Goal: Information Seeking & Learning: Learn about a topic

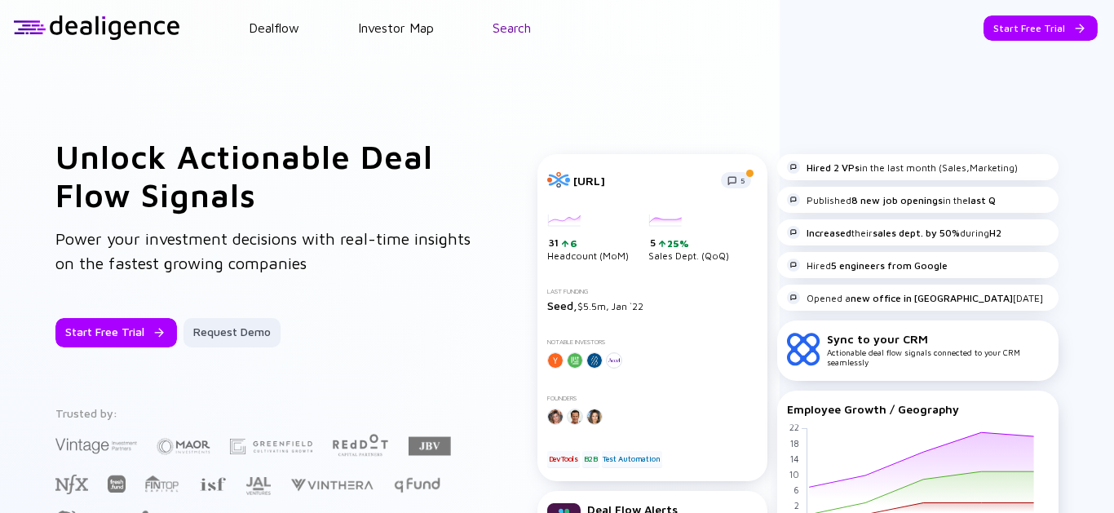
click at [519, 28] on link "Search" at bounding box center [512, 27] width 38 height 15
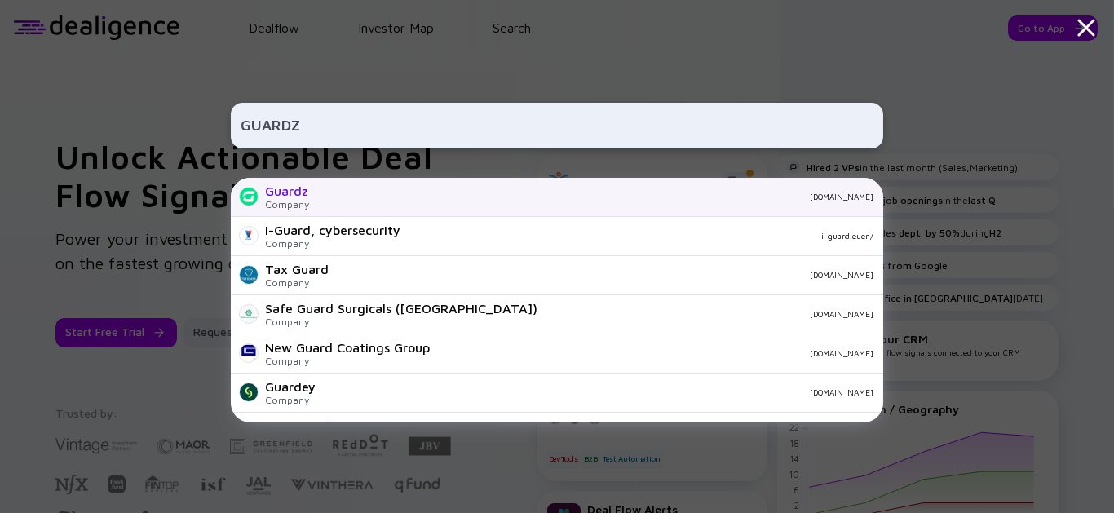
type input "GUARDZ"
click at [339, 205] on div "Guardz Company [DOMAIN_NAME]" at bounding box center [557, 197] width 652 height 39
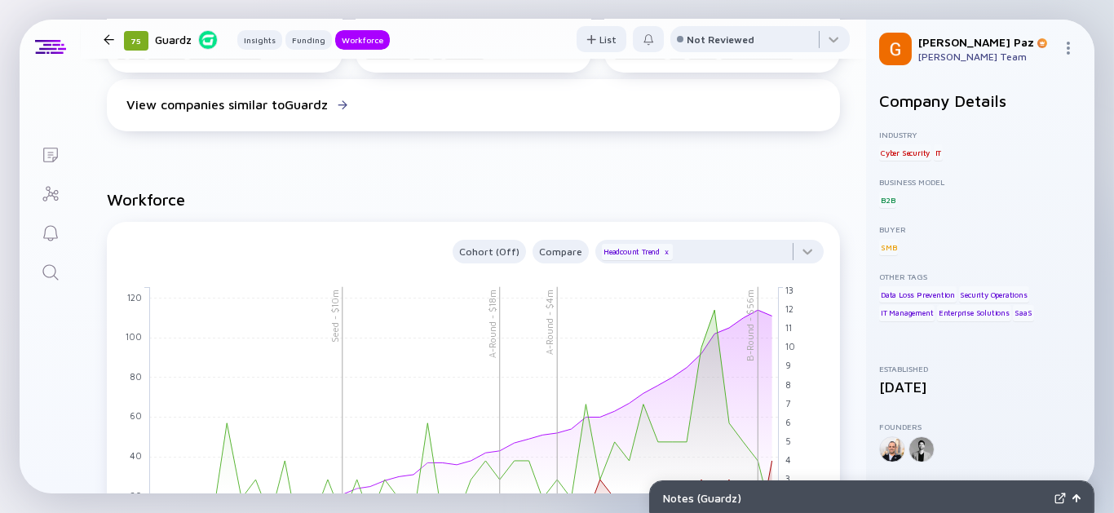
scroll to position [1449, 0]
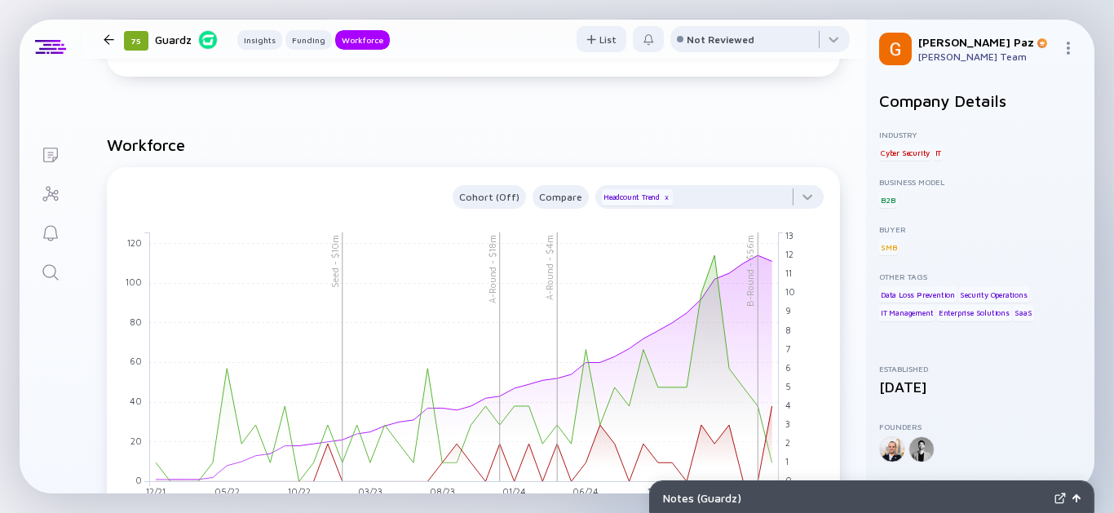
click at [97, 42] on div at bounding box center [109, 39] width 24 height 11
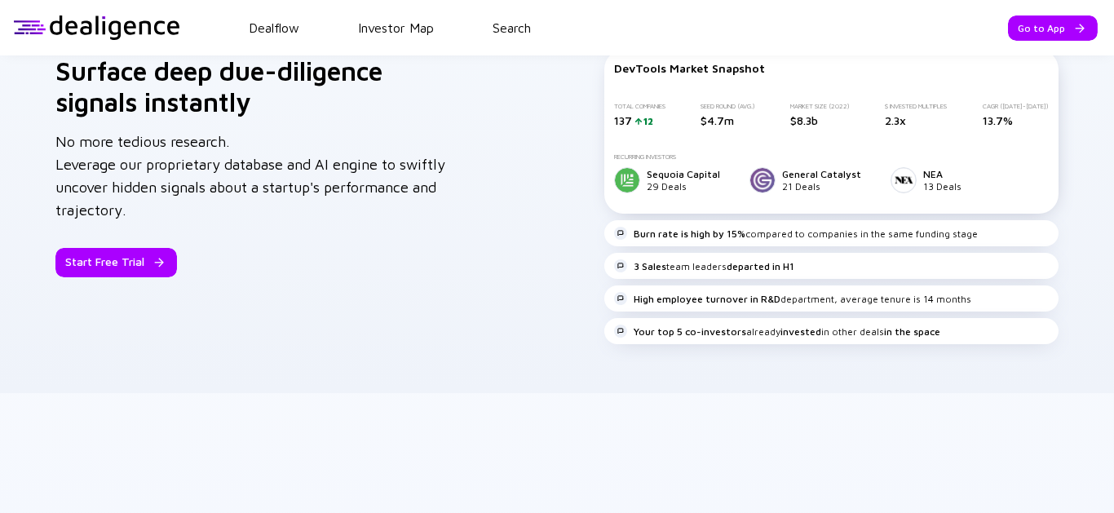
scroll to position [1162, 0]
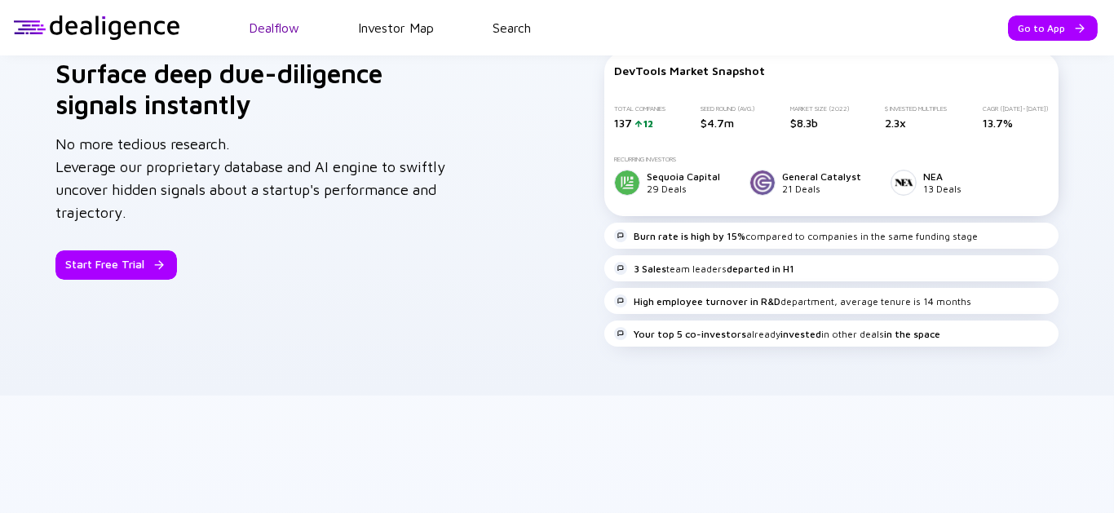
click at [294, 29] on link "Dealflow" at bounding box center [274, 27] width 51 height 15
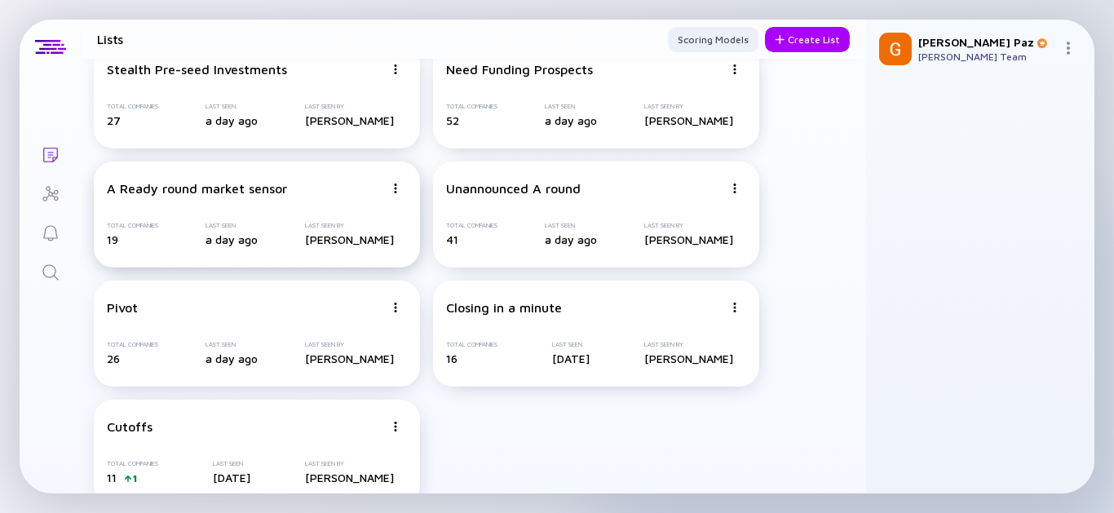
scroll to position [70, 0]
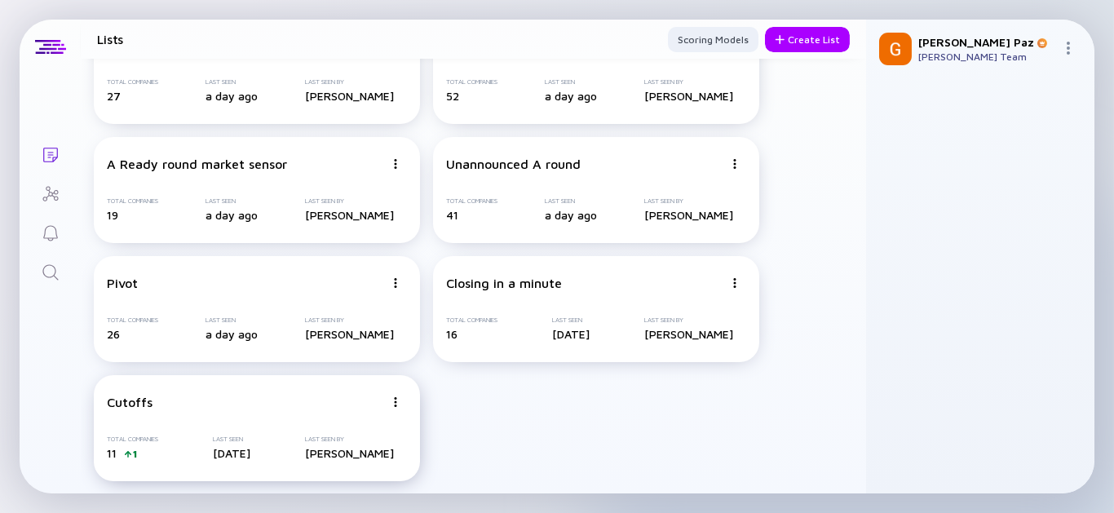
click at [194, 455] on div "Total Companies 11 1 Last Seen 6 days ago Last Seen By Gil Paz" at bounding box center [257, 447] width 300 height 24
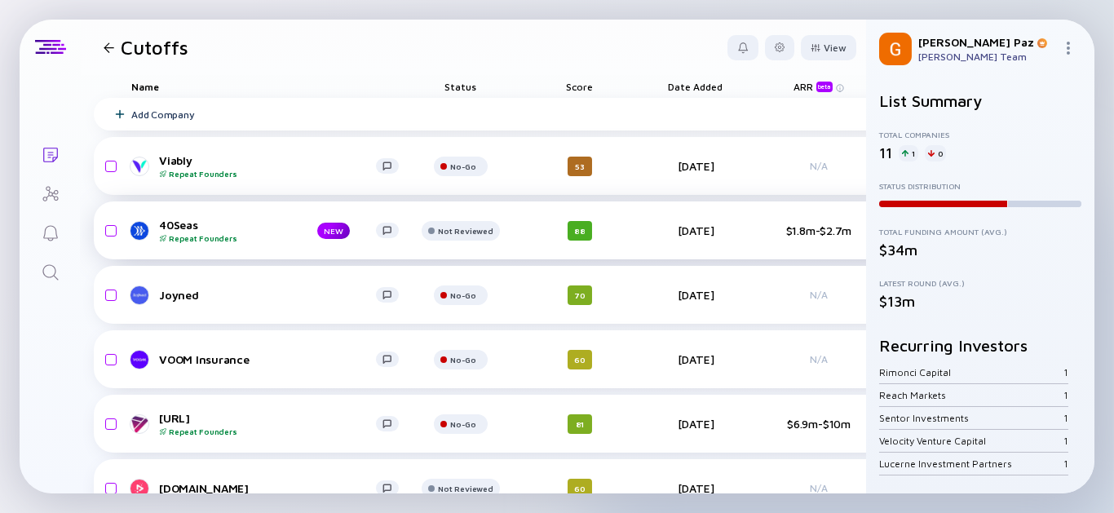
click at [180, 231] on div "40Seas Repeat Founders" at bounding box center [225, 230] width 132 height 25
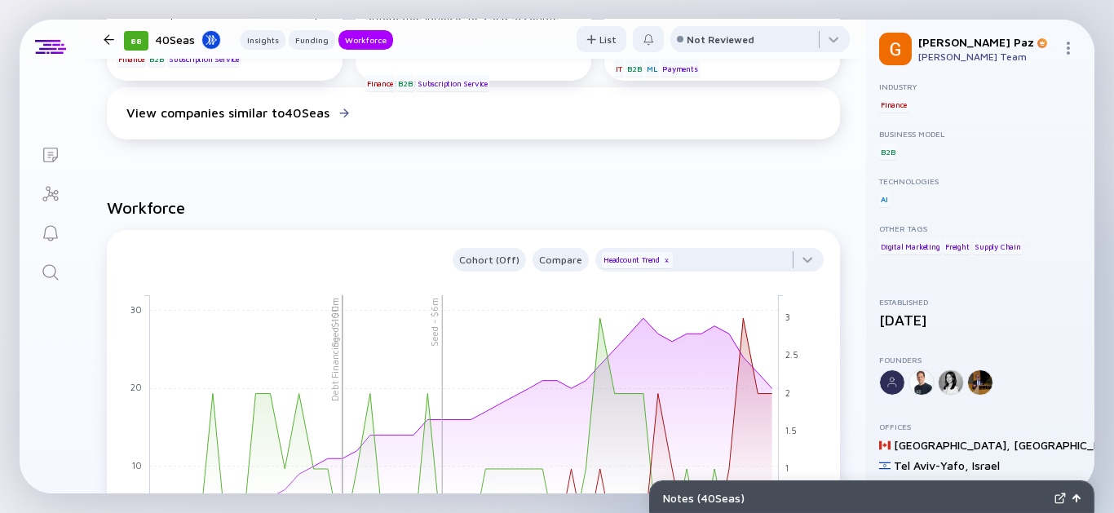
scroll to position [66, 0]
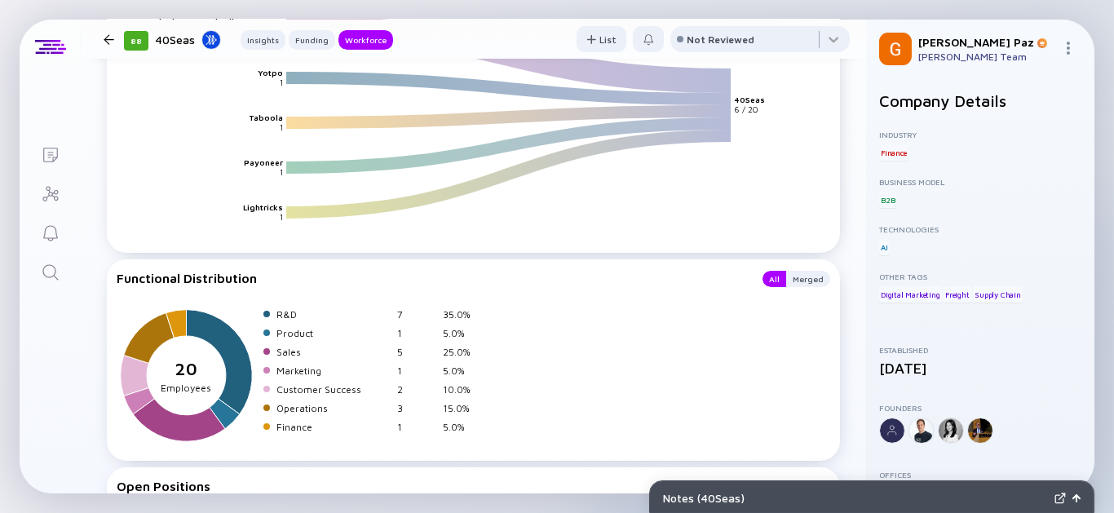
scroll to position [2174, 0]
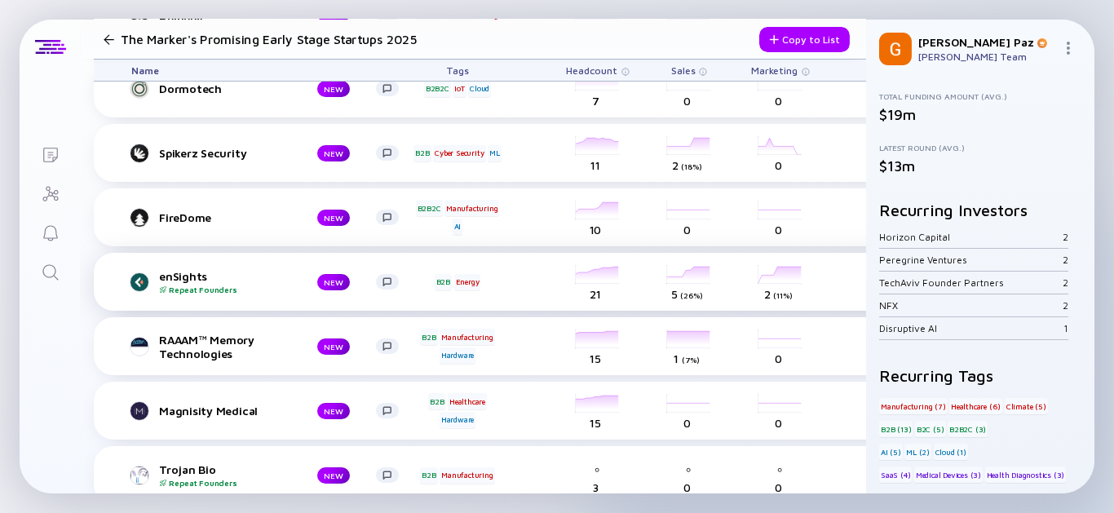
scroll to position [453, 0]
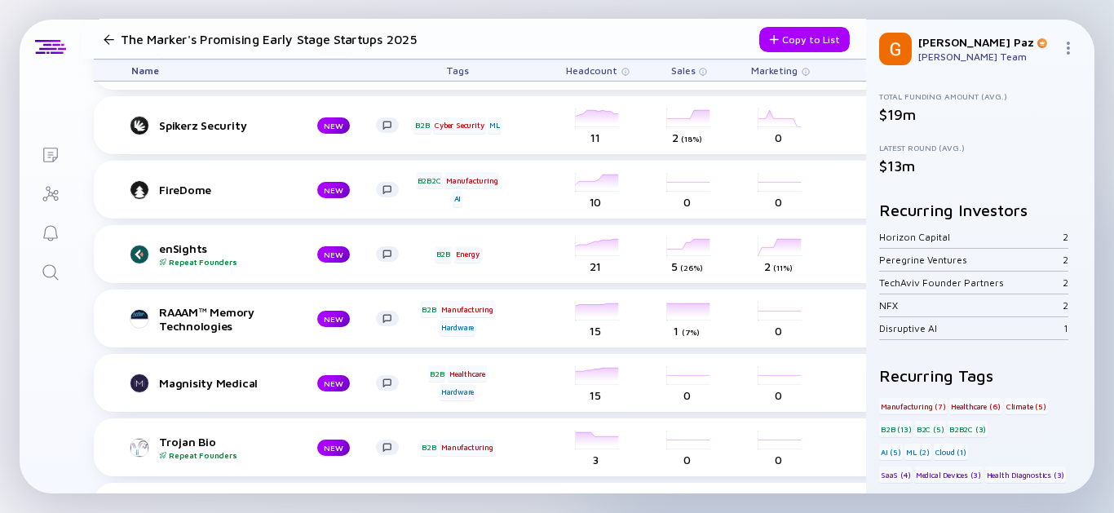
drag, startPoint x: 205, startPoint y: 347, endPoint x: 64, endPoint y: 343, distance: 140.4
click at [64, 343] on div "Lists The Marker's Promising Early Stage Startups 2025 Copy to List Name Tags H…" at bounding box center [557, 257] width 1075 height 474
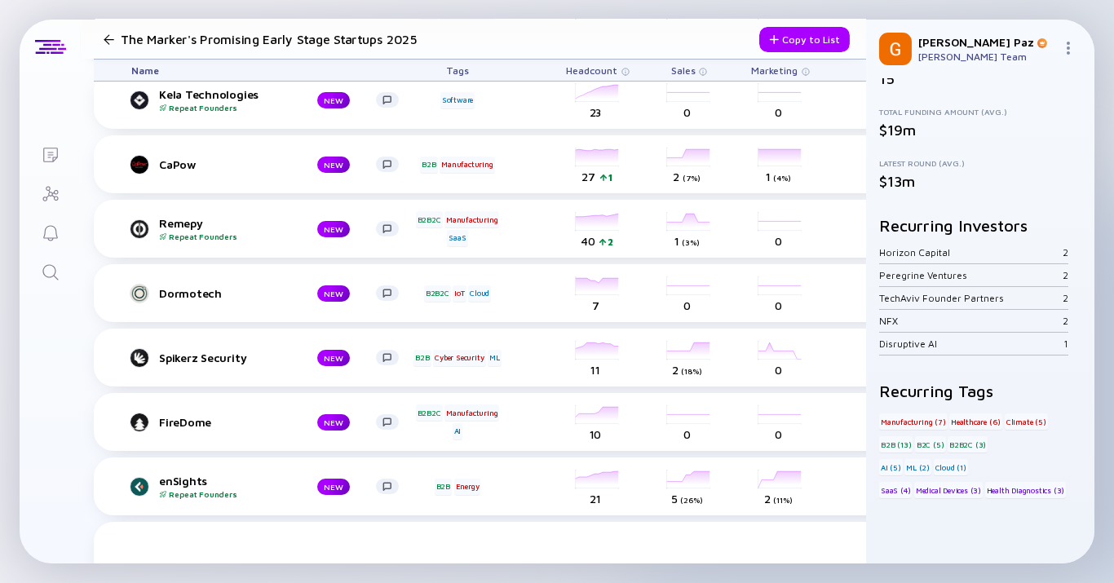
scroll to position [70, 0]
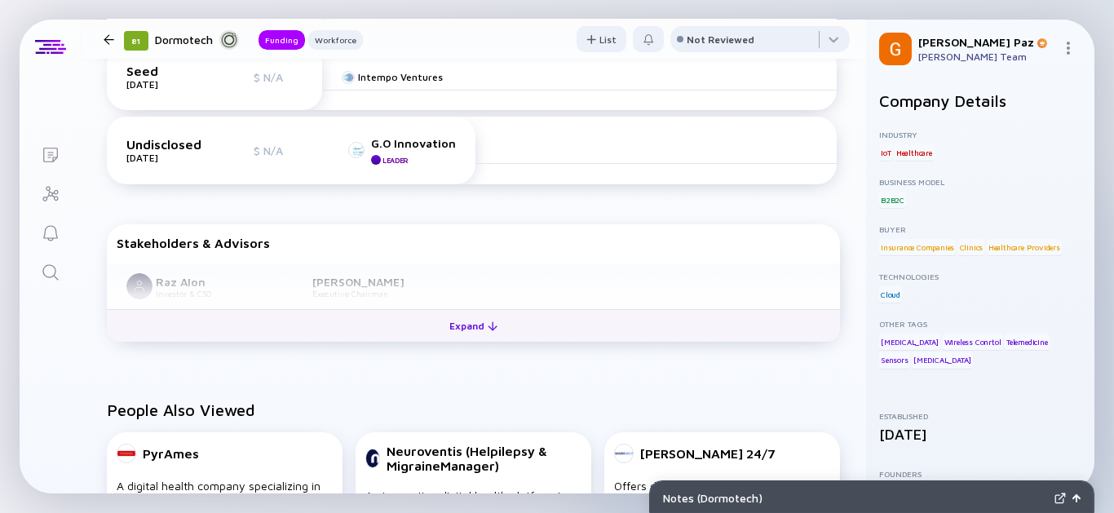
scroll to position [544, 0]
click at [427, 321] on button "Expand" at bounding box center [473, 324] width 733 height 33
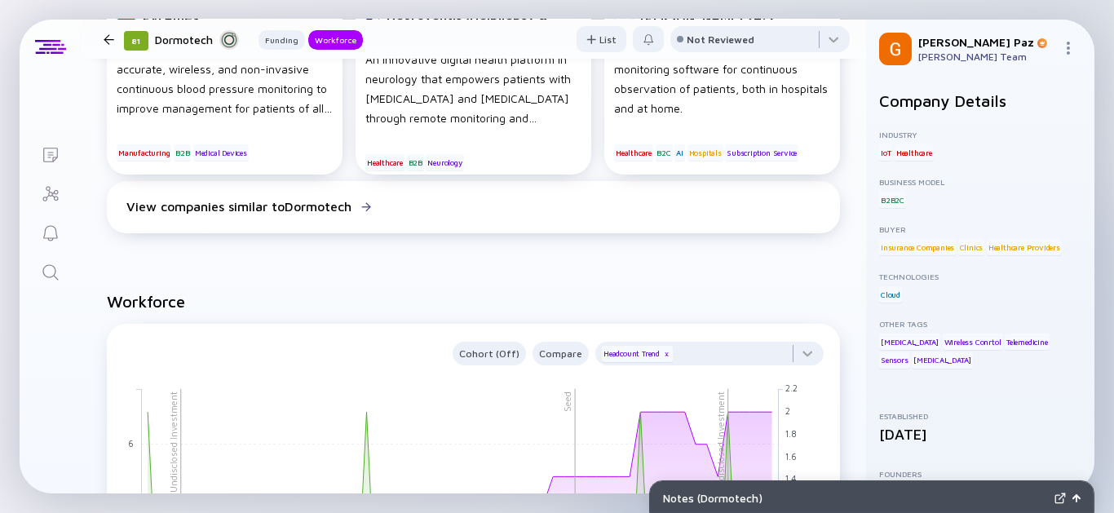
scroll to position [1178, 0]
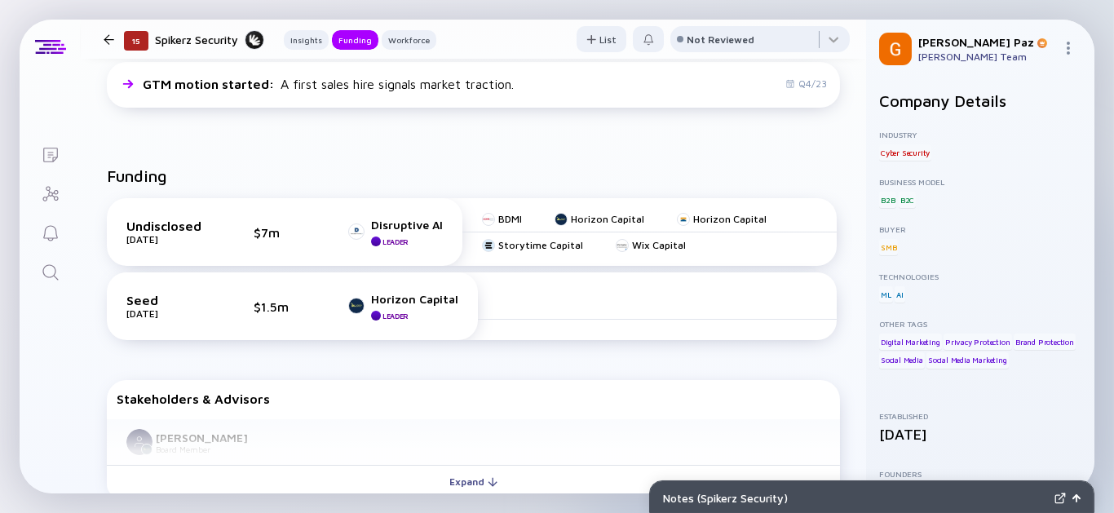
scroll to position [634, 0]
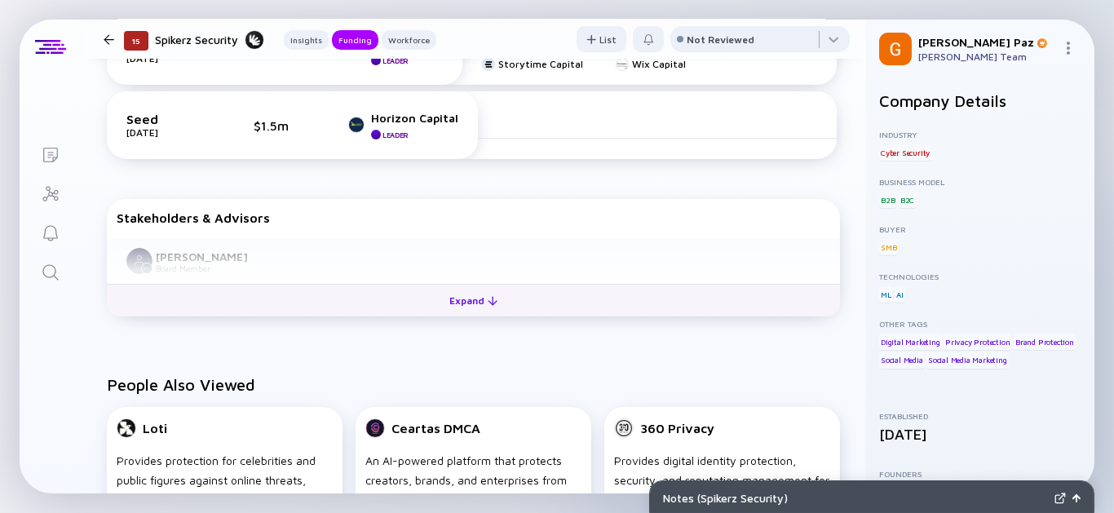
click at [468, 298] on div "Expand" at bounding box center [474, 300] width 68 height 25
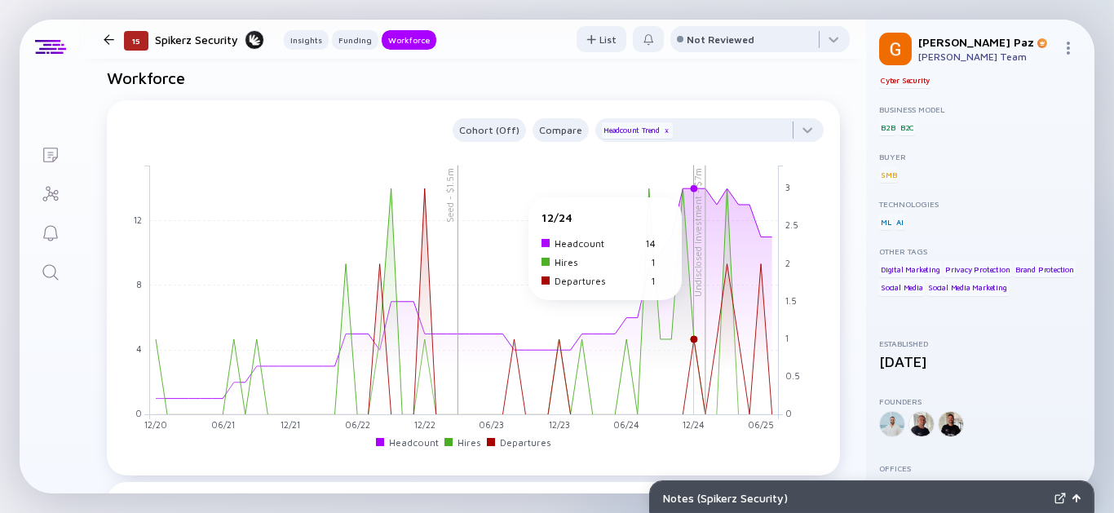
scroll to position [0, 0]
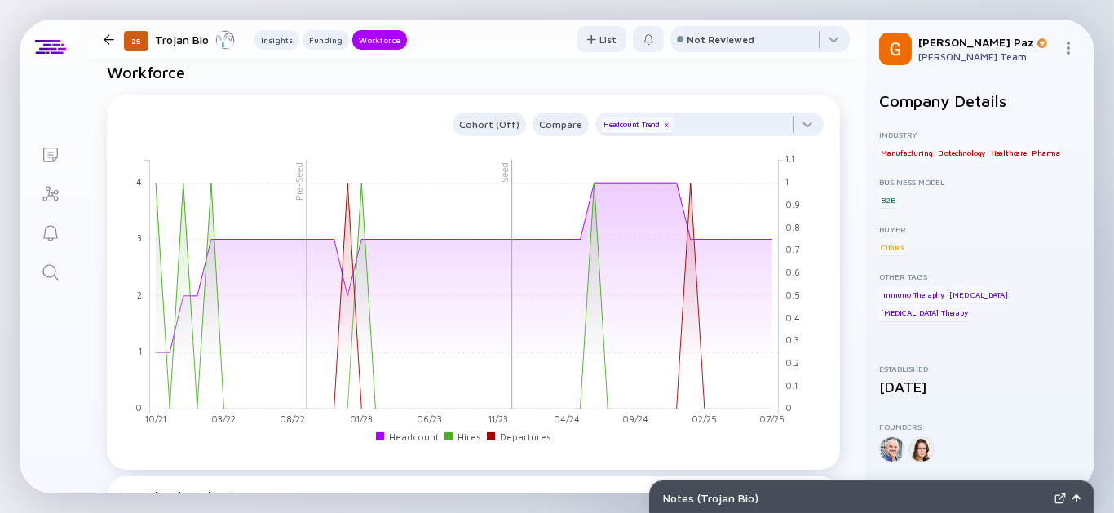
scroll to position [1087, 0]
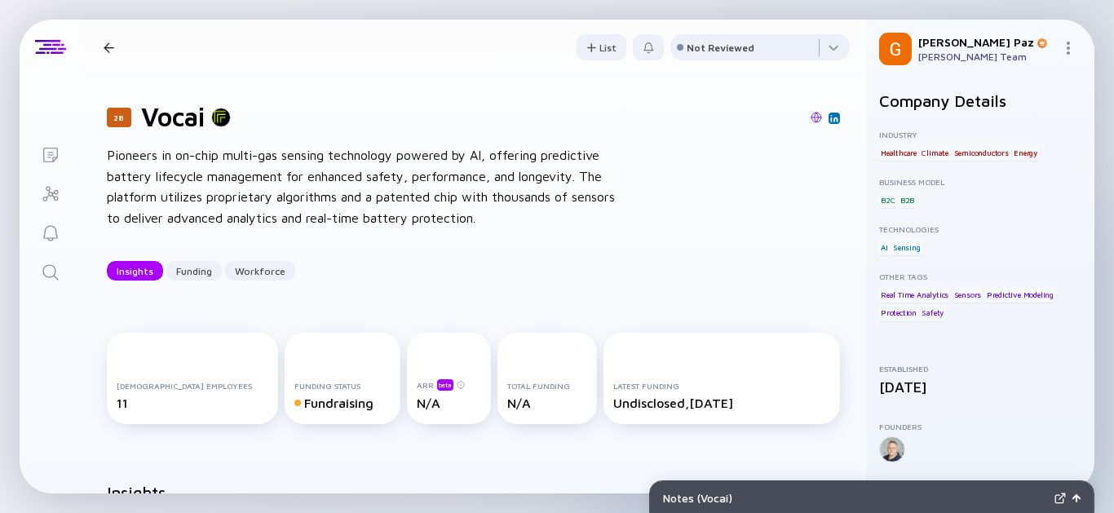
click at [797, 111] on div at bounding box center [543, 118] width 593 height 15
click at [811, 115] on img at bounding box center [816, 117] width 11 height 11
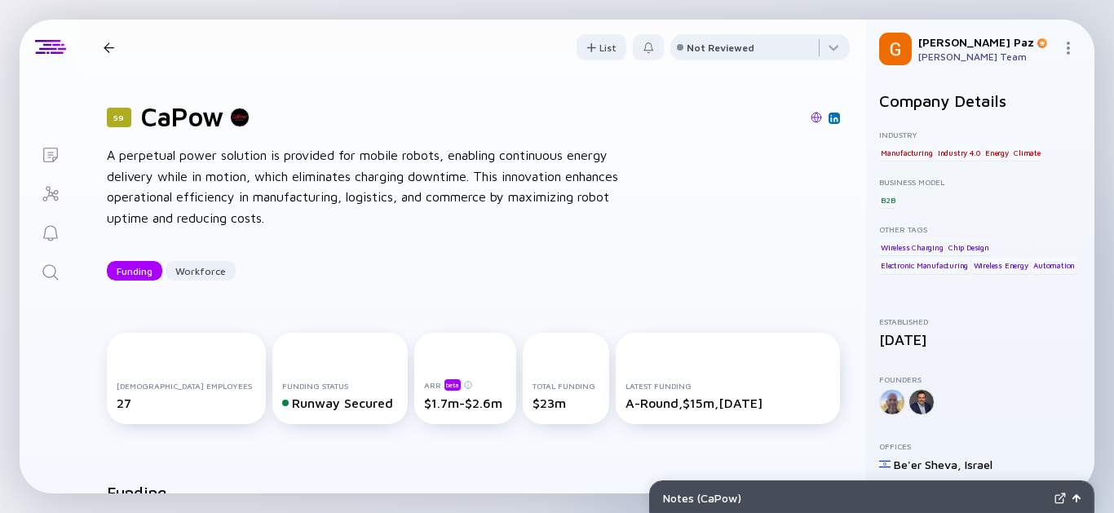
click at [811, 117] on img at bounding box center [816, 117] width 11 height 11
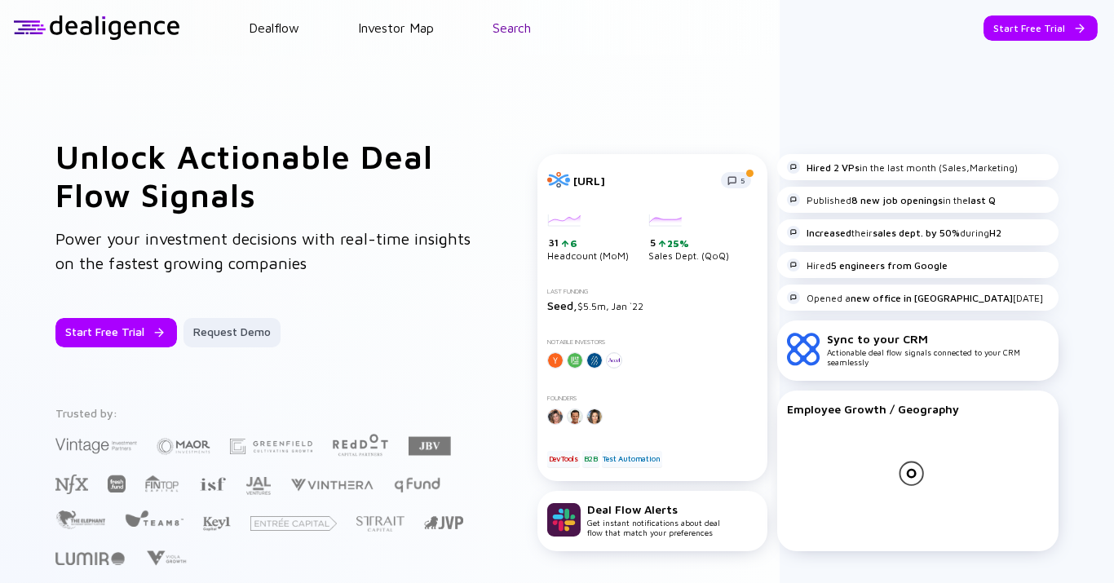
click at [525, 26] on link "Search" at bounding box center [512, 27] width 38 height 15
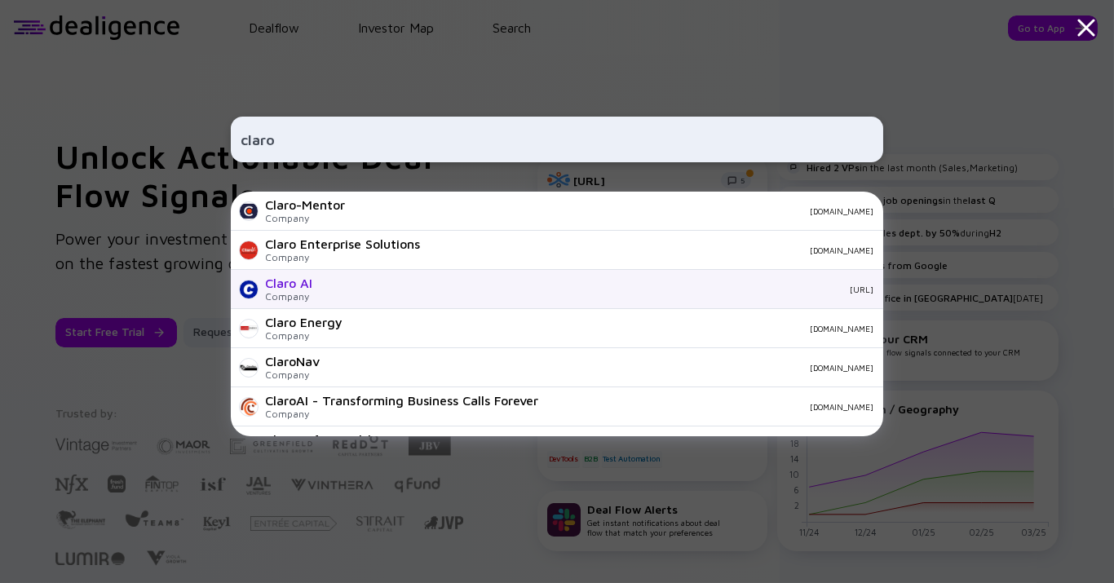
type input "claro"
click at [452, 293] on div "[URL]" at bounding box center [599, 290] width 548 height 10
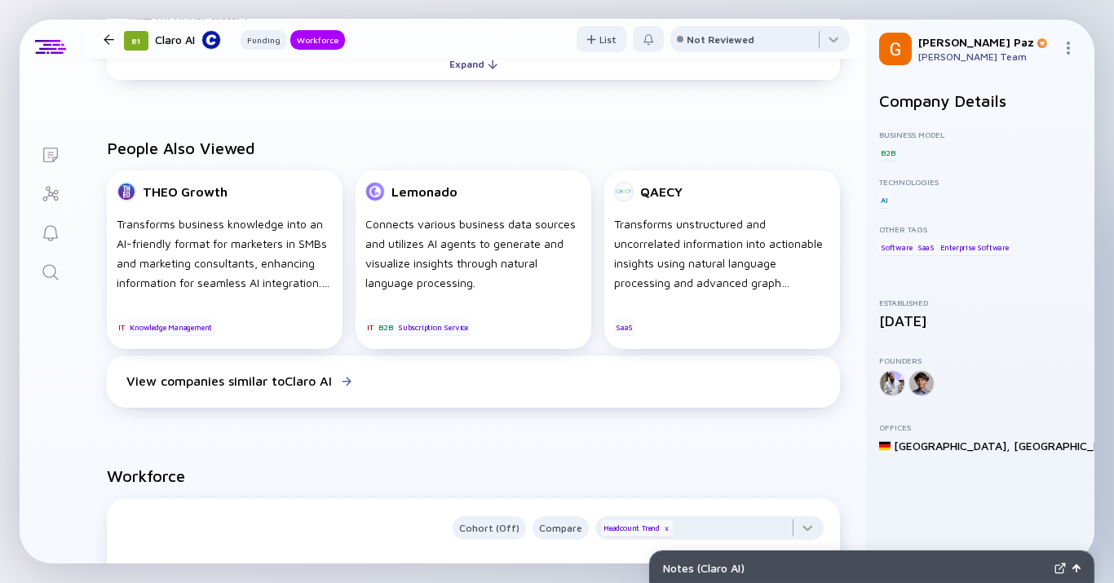
scroll to position [674, 0]
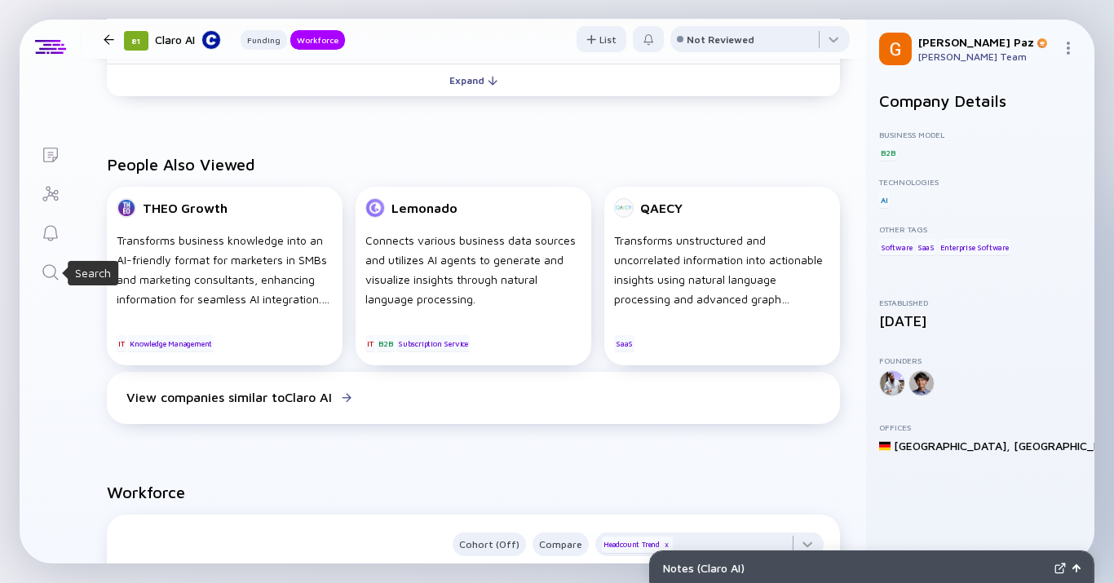
click at [51, 264] on icon "Search" at bounding box center [49, 271] width 15 height 15
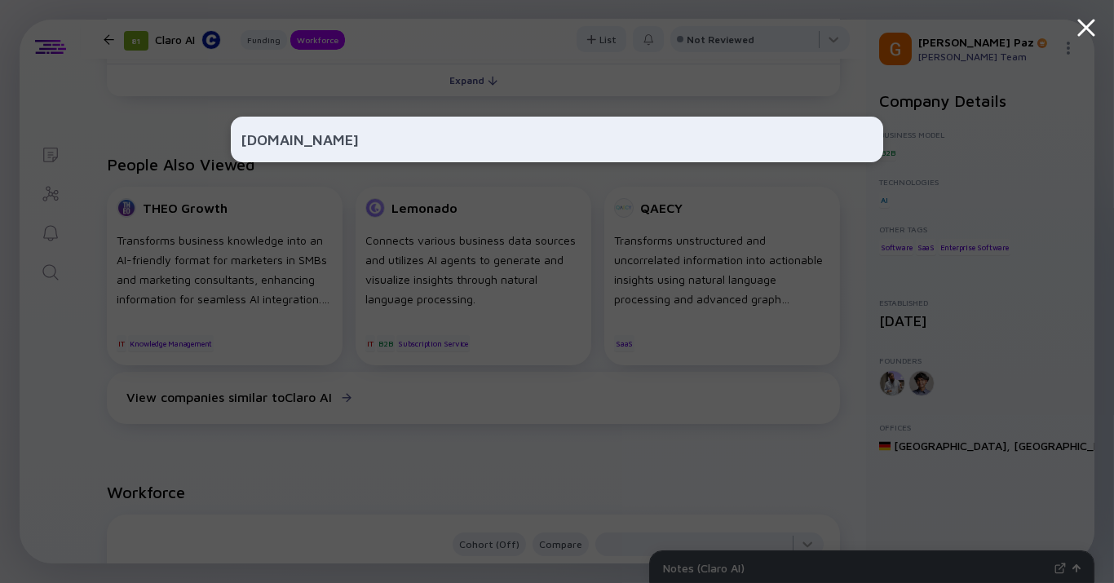
type input "[DOMAIN_NAME]"
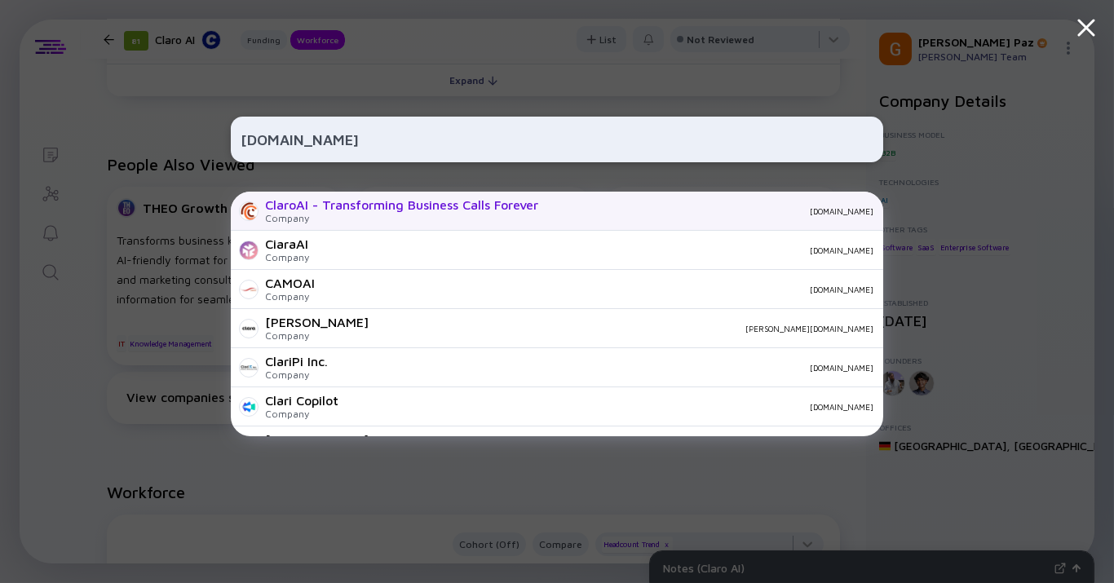
click at [306, 212] on div "ClaroAI - Transforming Business Calls Forever" at bounding box center [401, 204] width 273 height 15
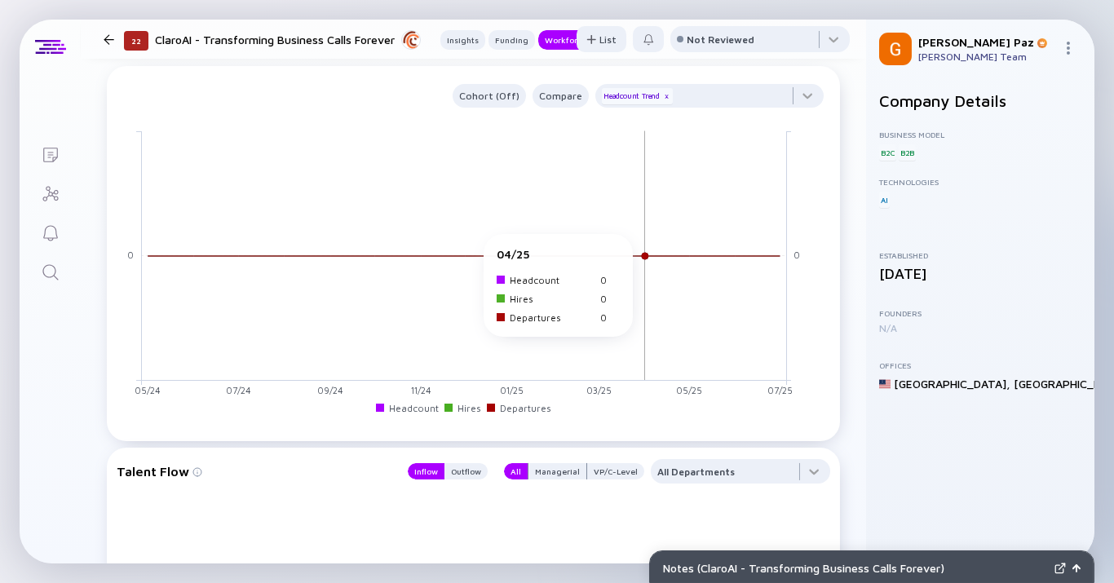
scroll to position [1309, 0]
